Goal: Task Accomplishment & Management: Use online tool/utility

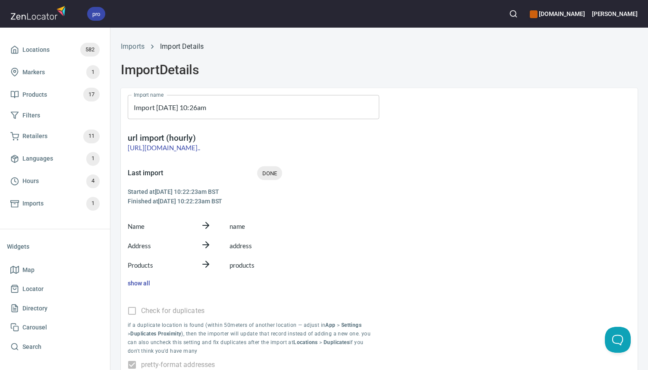
scroll to position [67, 0]
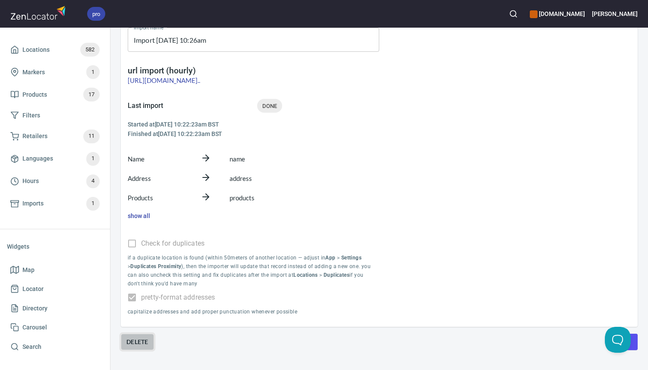
click at [135, 339] on span "Delete" at bounding box center [137, 341] width 22 height 10
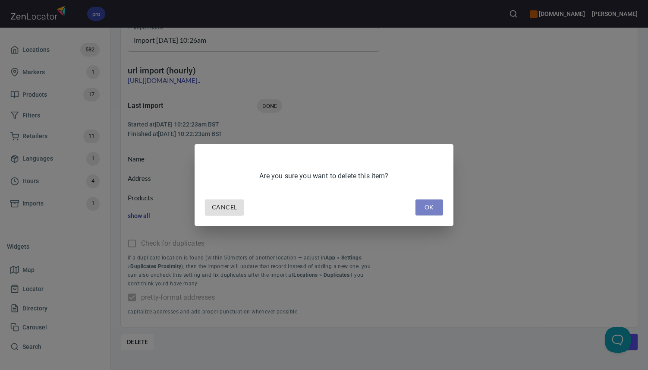
click at [430, 202] on span "OK" at bounding box center [429, 207] width 14 height 11
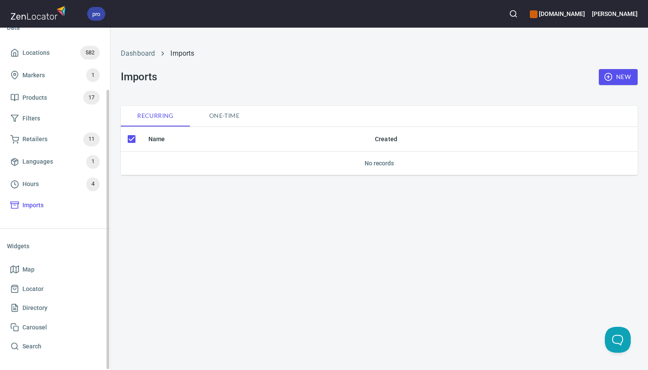
scroll to position [76, 0]
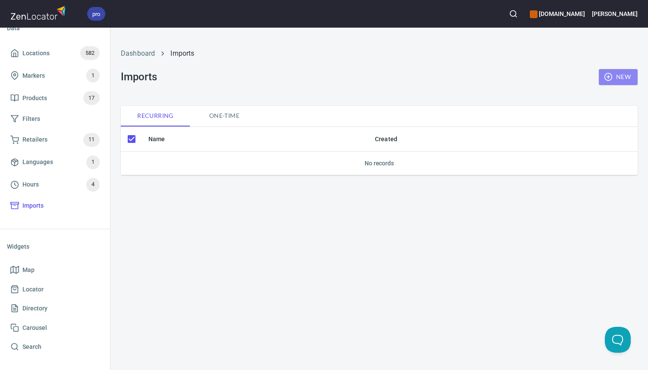
click at [615, 72] on span "New" at bounding box center [618, 77] width 25 height 11
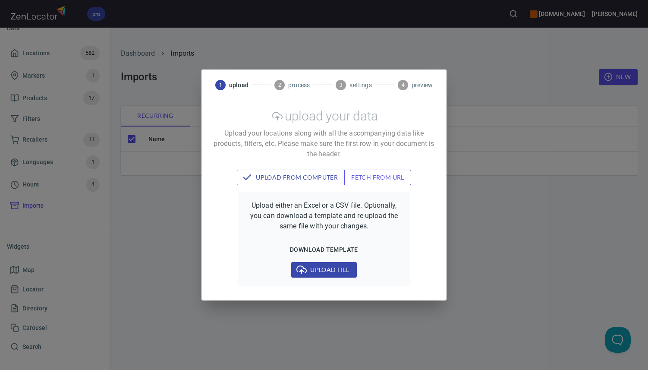
click at [378, 177] on span "fetch from url" at bounding box center [377, 177] width 53 height 11
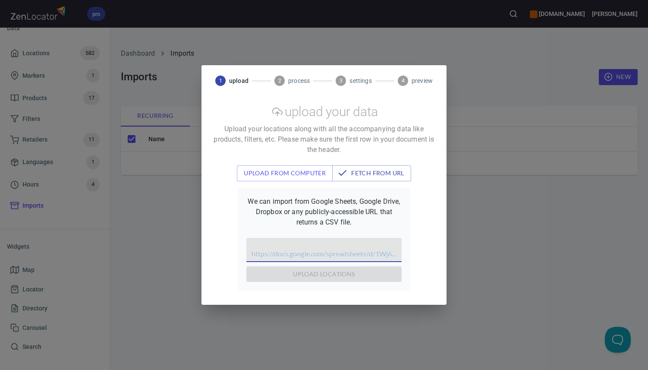
click at [330, 254] on input "text" at bounding box center [323, 250] width 155 height 24
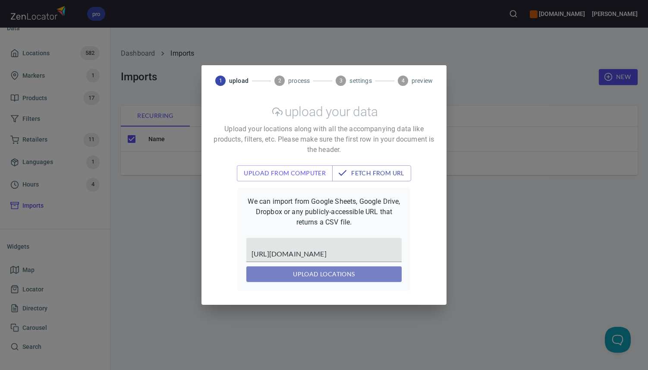
click at [327, 280] on button "upload locations" at bounding box center [323, 274] width 155 height 16
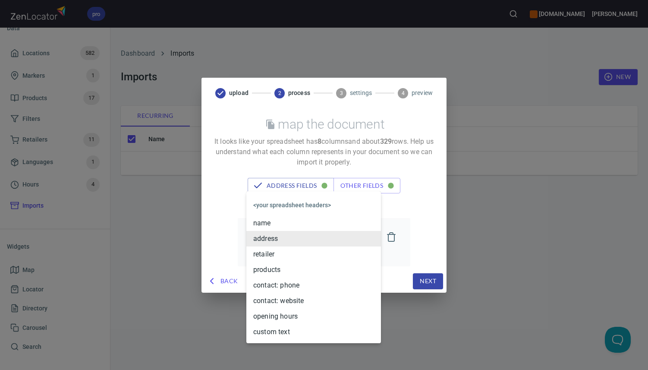
click at [332, 236] on body "pro www.equisicecream.com Alex Home App Data Locations 582 Markers 1 Products 1…" at bounding box center [324, 185] width 648 height 370
click at [374, 169] on div at bounding box center [324, 185] width 648 height 370
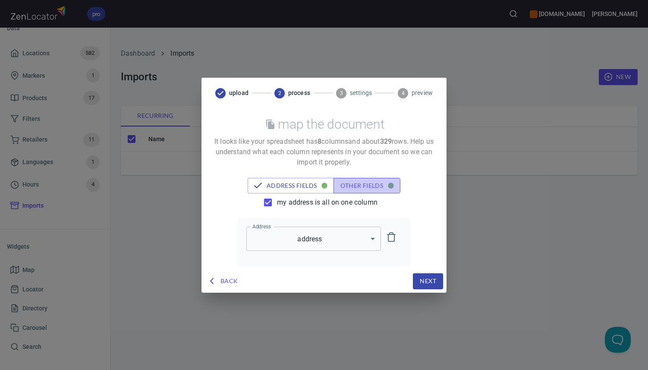
click at [373, 183] on span "other fields" at bounding box center [366, 185] width 53 height 11
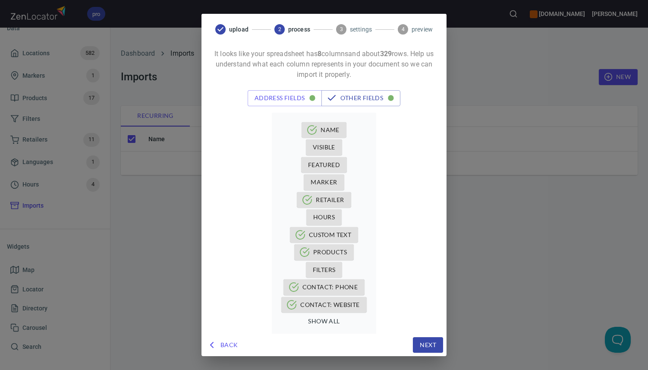
scroll to position [31, 0]
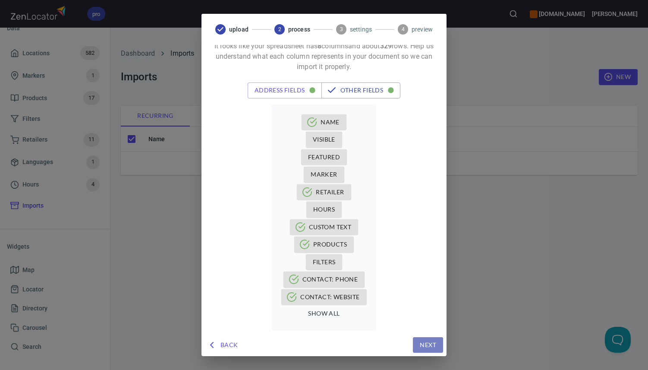
click at [423, 343] on span "Next" at bounding box center [428, 344] width 16 height 11
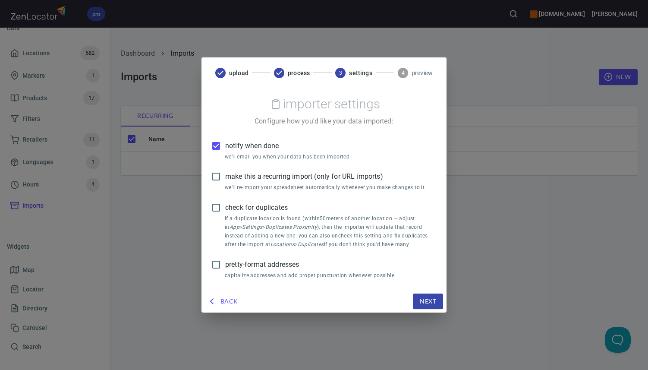
click at [320, 174] on span "make this a recurring import (only for URL imports)" at bounding box center [304, 176] width 158 height 10
click at [225, 174] on input "make this a recurring import (only for URL imports)" at bounding box center [216, 176] width 18 height 18
click at [277, 265] on span "pretty-format addresses" at bounding box center [262, 264] width 74 height 10
click at [225, 265] on input "pretty-format addresses" at bounding box center [216, 264] width 18 height 18
click at [424, 297] on span "Next" at bounding box center [428, 301] width 16 height 11
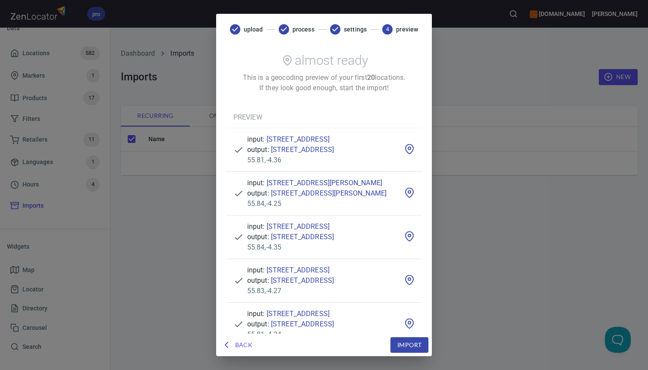
click at [380, 50] on div "almost ready" at bounding box center [323, 60] width 195 height 24
click at [363, 73] on p "This is a geocoding preview of your first 20 locations. If they look good enoug…" at bounding box center [323, 82] width 195 height 21
click at [333, 343] on div "Back Import" at bounding box center [324, 345] width 209 height 16
click at [421, 349] on span "Import" at bounding box center [409, 344] width 24 height 11
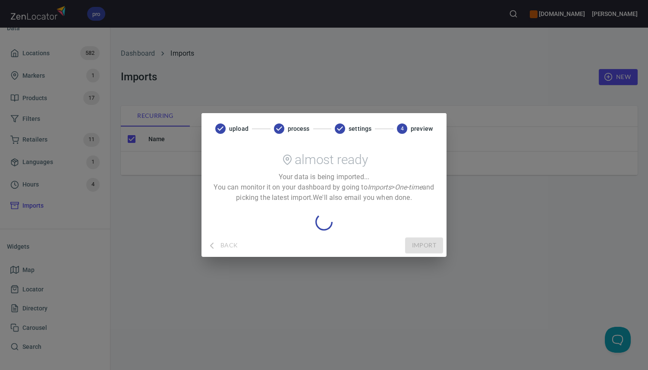
checkbox input "false"
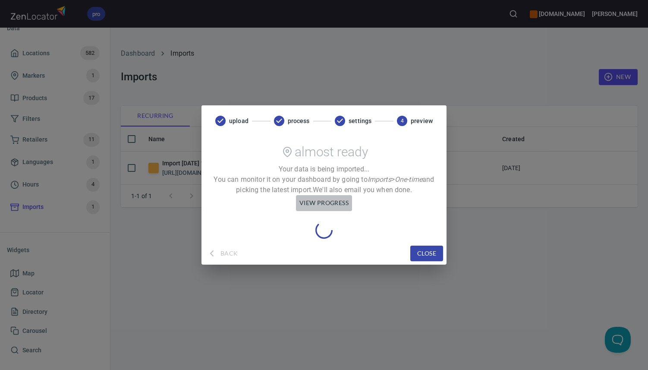
click at [342, 202] on span "view progress" at bounding box center [323, 203] width 49 height 11
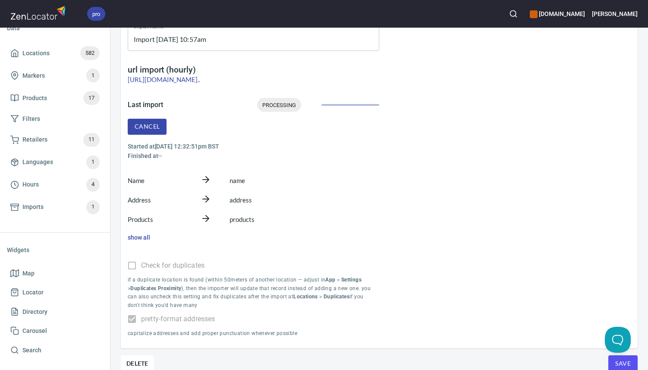
scroll to position [90, 0]
